Goal: Transaction & Acquisition: Download file/media

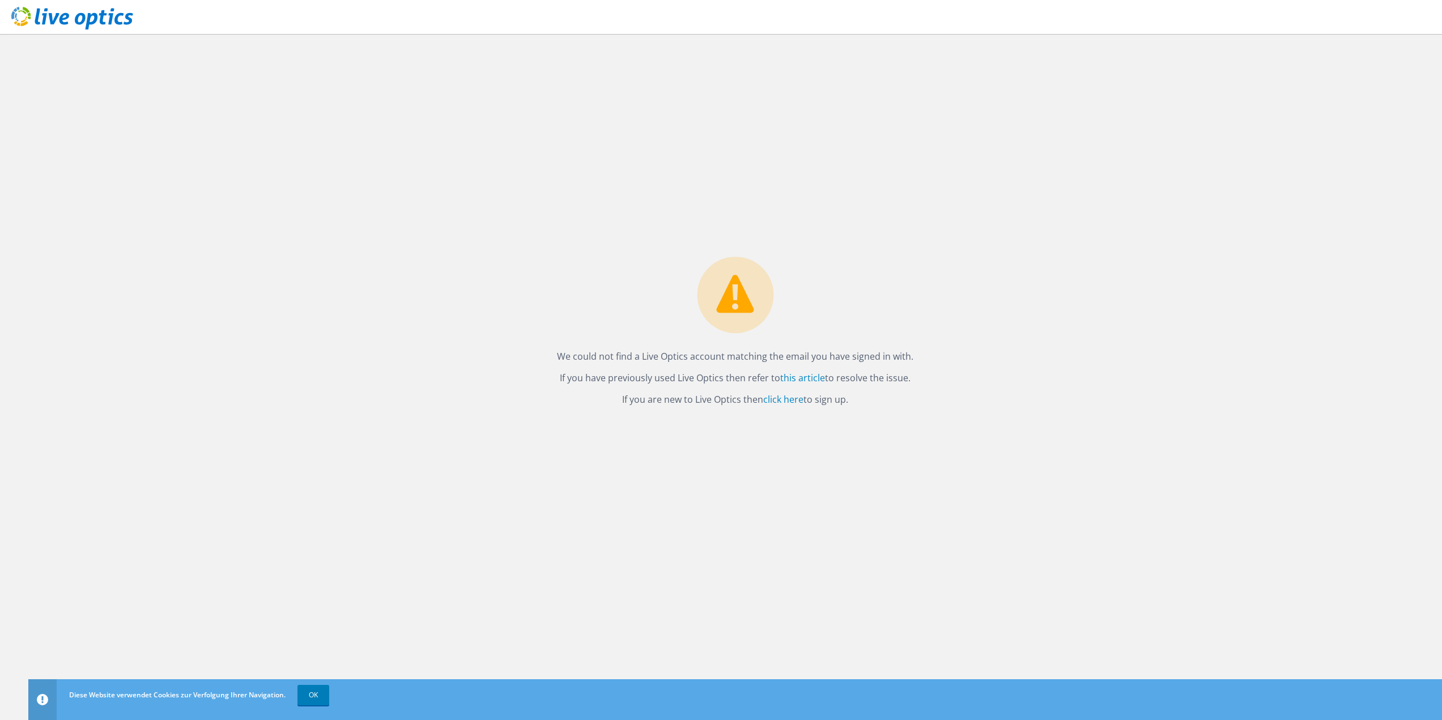
drag, startPoint x: 850, startPoint y: 407, endPoint x: 512, endPoint y: 321, distance: 348.5
click at [515, 320] on div "We could not find a Live Optics account matching the email you have signed in w…" at bounding box center [735, 377] width 1414 height 686
click at [314, 690] on link "OK" at bounding box center [313, 695] width 32 height 20
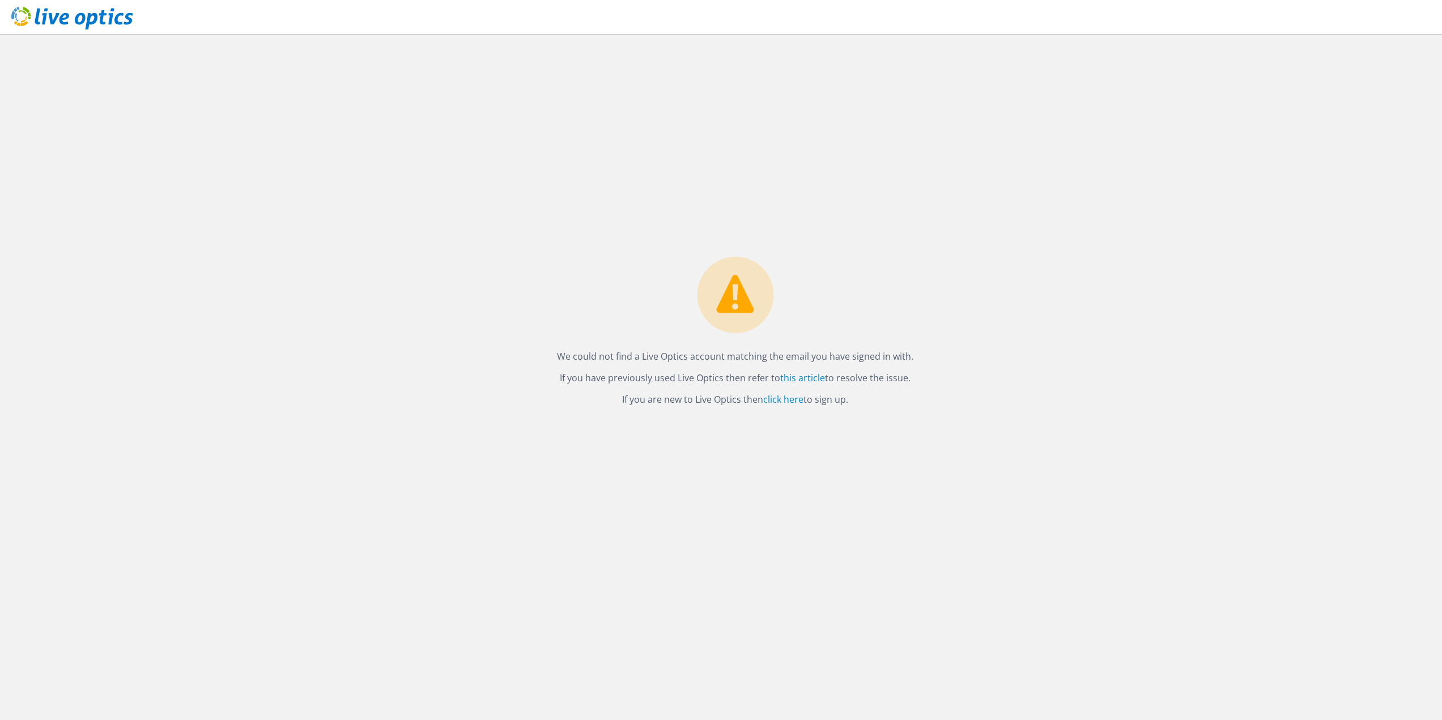
drag, startPoint x: 430, startPoint y: 581, endPoint x: 460, endPoint y: 567, distance: 33.2
click at [430, 580] on div "We could not find a Live Optics account matching the email you have signed in w…" at bounding box center [735, 377] width 1414 height 686
drag, startPoint x: 569, startPoint y: 355, endPoint x: 892, endPoint y: 412, distance: 328.6
click at [892, 412] on div "We could not find a Live Optics account matching the email you have signed in w…" at bounding box center [735, 335] width 379 height 156
click at [904, 436] on div "We could not find a Live Optics account matching the email you have signed in w…" at bounding box center [735, 377] width 1414 height 686
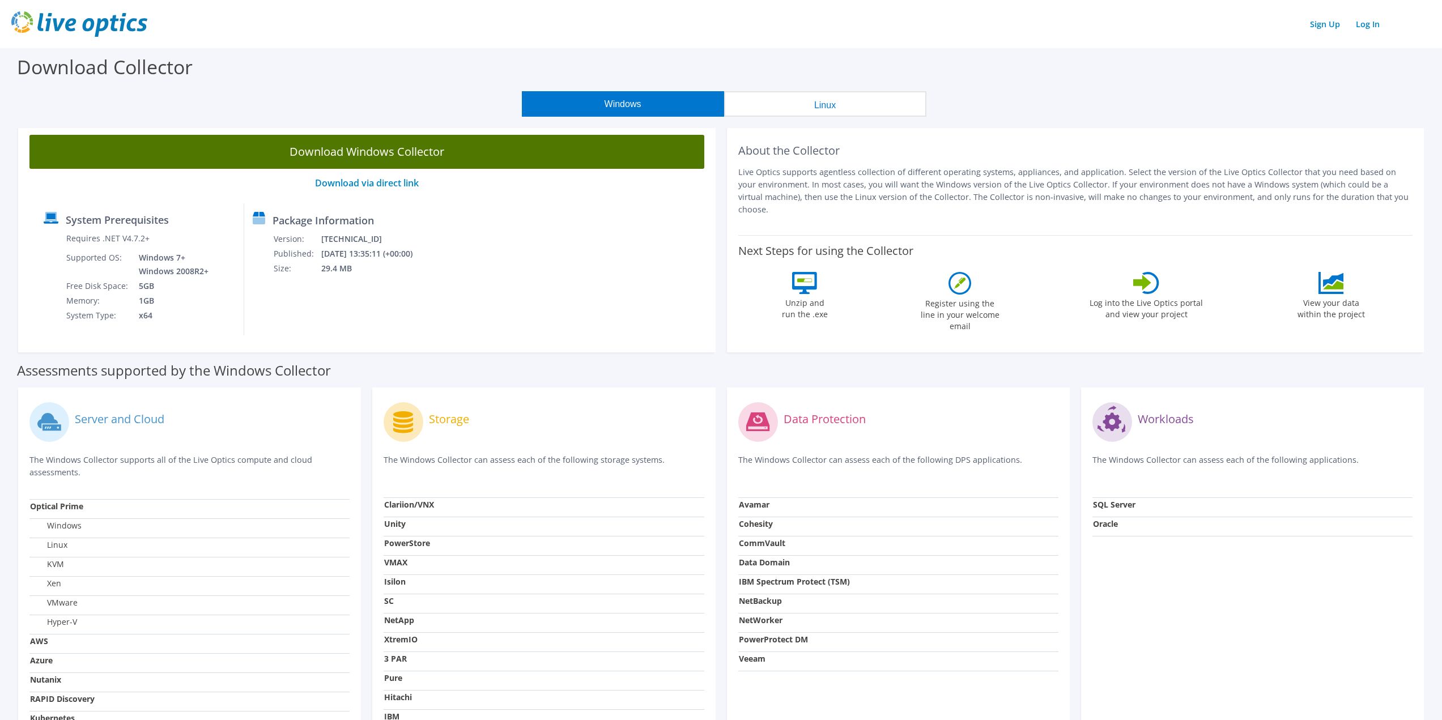
click at [402, 151] on link "Download Windows Collector" at bounding box center [366, 152] width 675 height 34
click at [386, 156] on link "Download Windows Collector" at bounding box center [366, 152] width 675 height 34
